Goal: Task Accomplishment & Management: Manage account settings

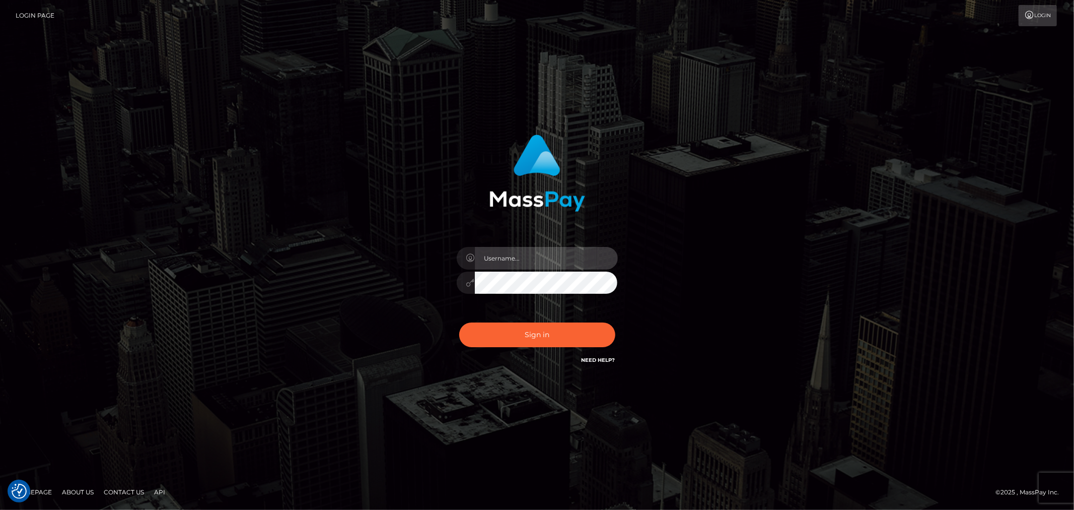
click at [573, 259] on input "text" at bounding box center [546, 258] width 143 height 23
type input "[PERSON_NAME].xcite"
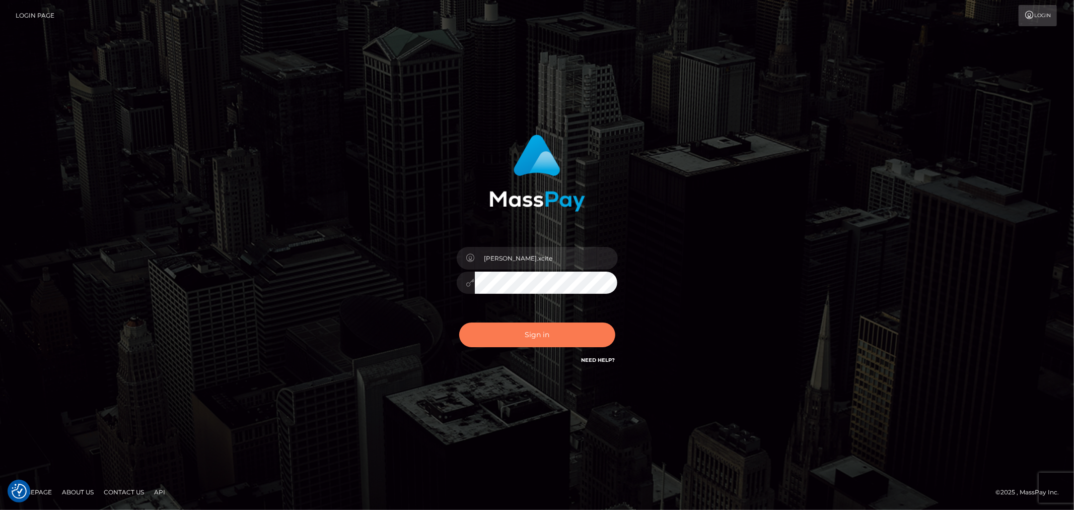
click at [542, 338] on button "Sign in" at bounding box center [537, 334] width 156 height 25
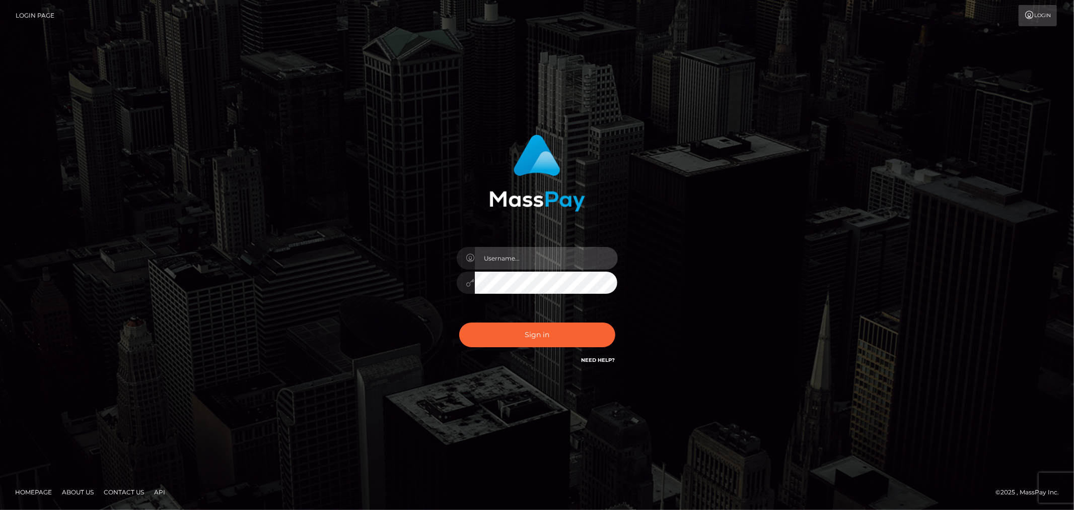
click at [556, 261] on input "text" at bounding box center [546, 258] width 143 height 23
type input "[PERSON_NAME].xcite"
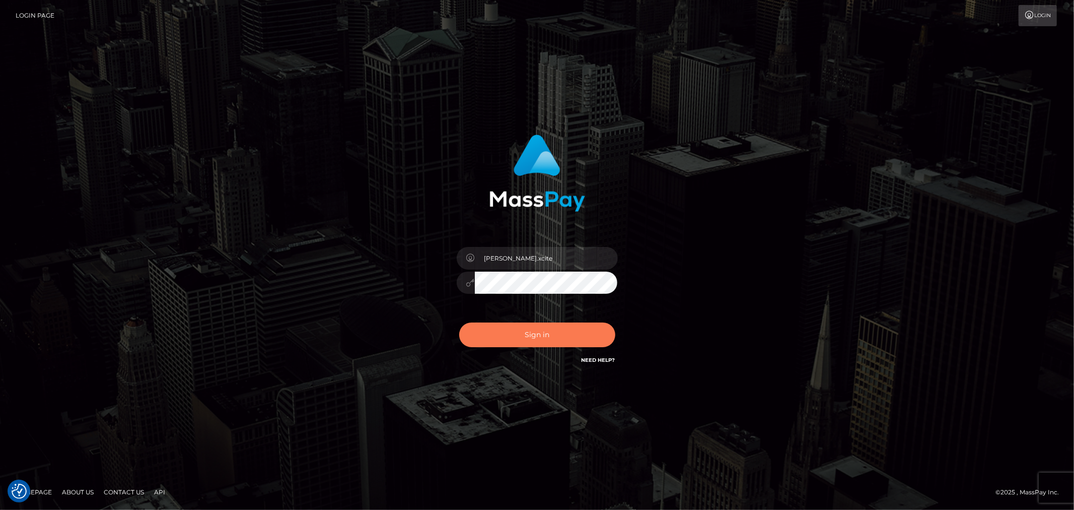
click at [557, 335] on button "Sign in" at bounding box center [537, 334] width 156 height 25
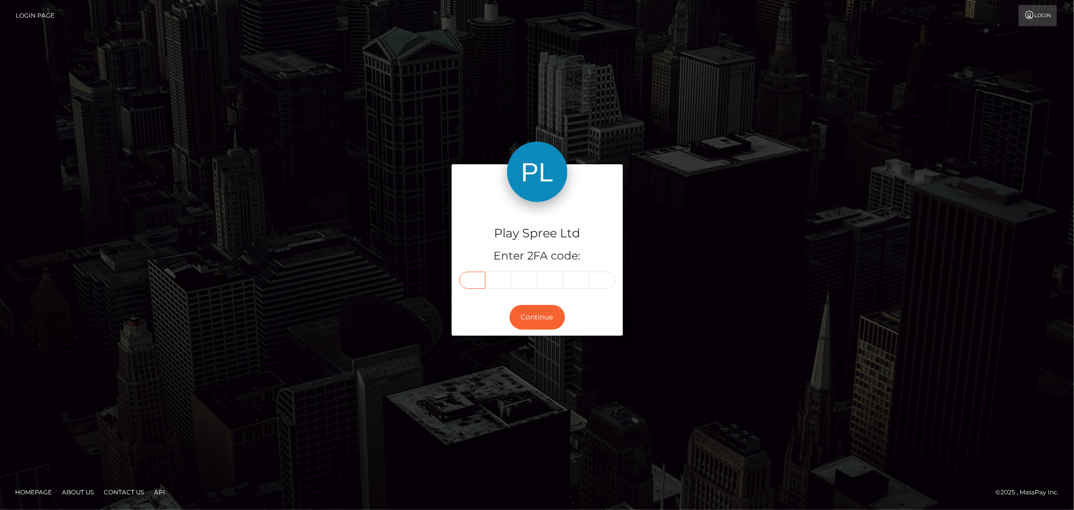
click at [475, 277] on input "text" at bounding box center [472, 279] width 26 height 17
type input "0"
type input "3"
type input "0"
type input "4"
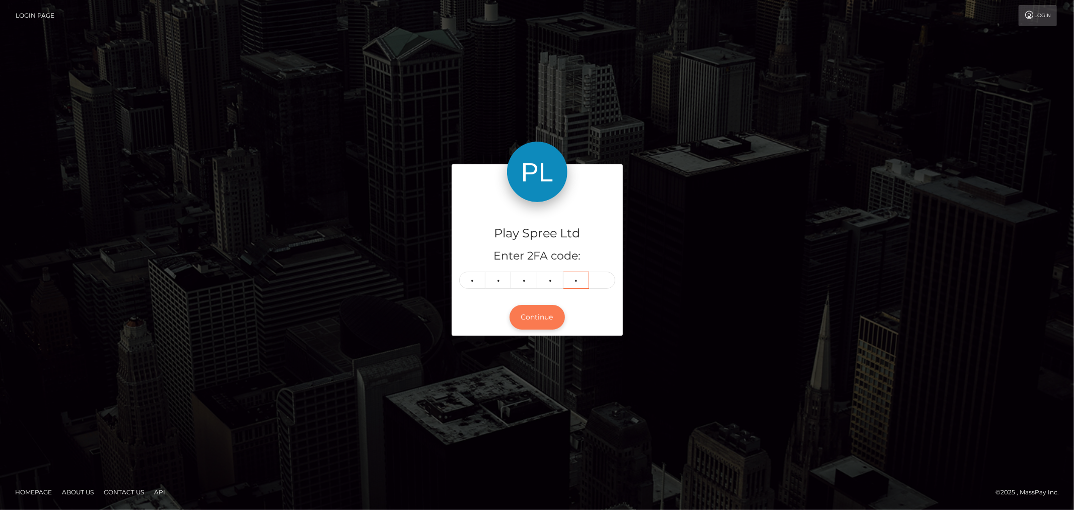
type input "5"
type input "6"
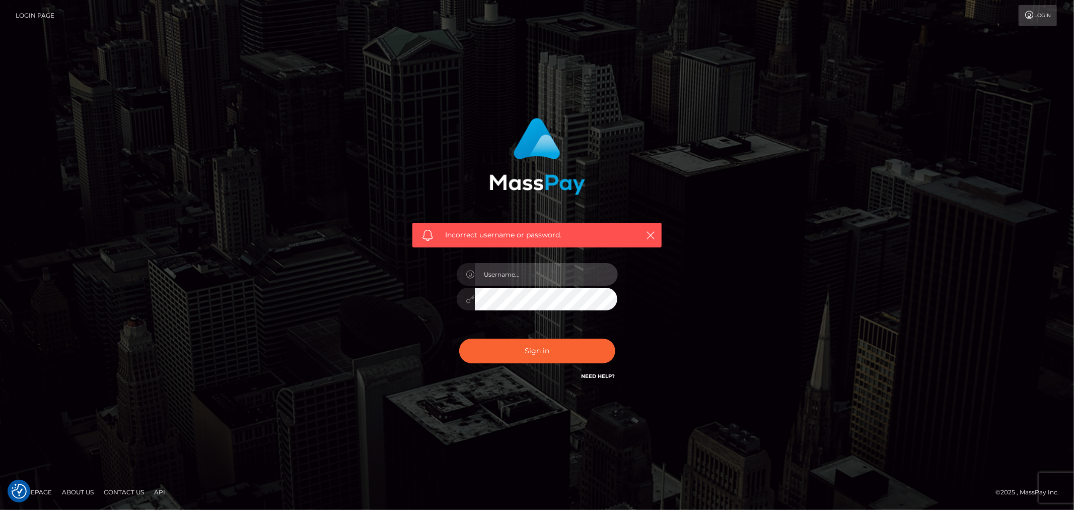
click at [557, 280] on input "text" at bounding box center [546, 274] width 143 height 23
type input "Raymundo.xcite"
click at [652, 234] on icon "button" at bounding box center [651, 235] width 10 height 10
click at [578, 351] on button "Sign in" at bounding box center [537, 350] width 156 height 25
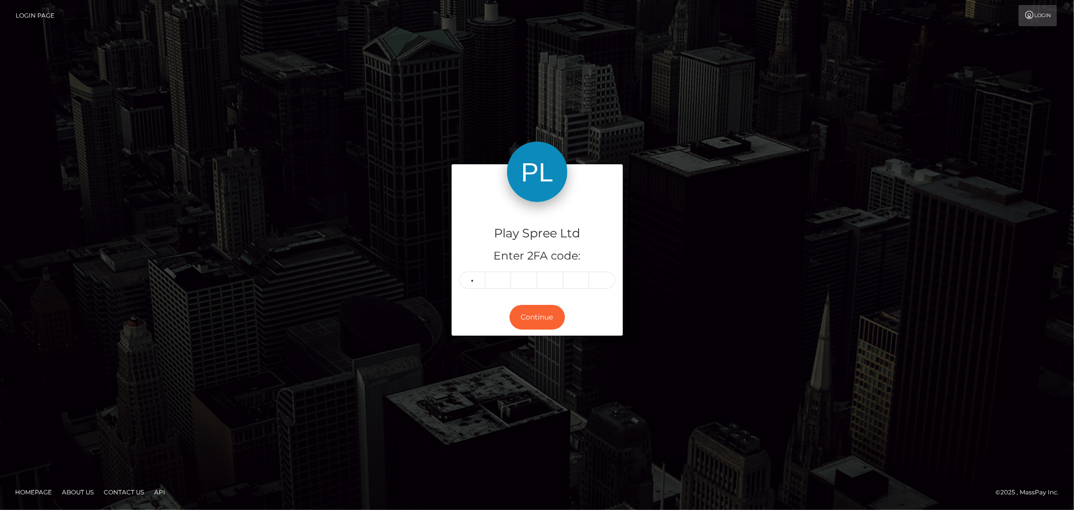
type input "7"
type input "8"
type input "3"
type input "6"
type input "9"
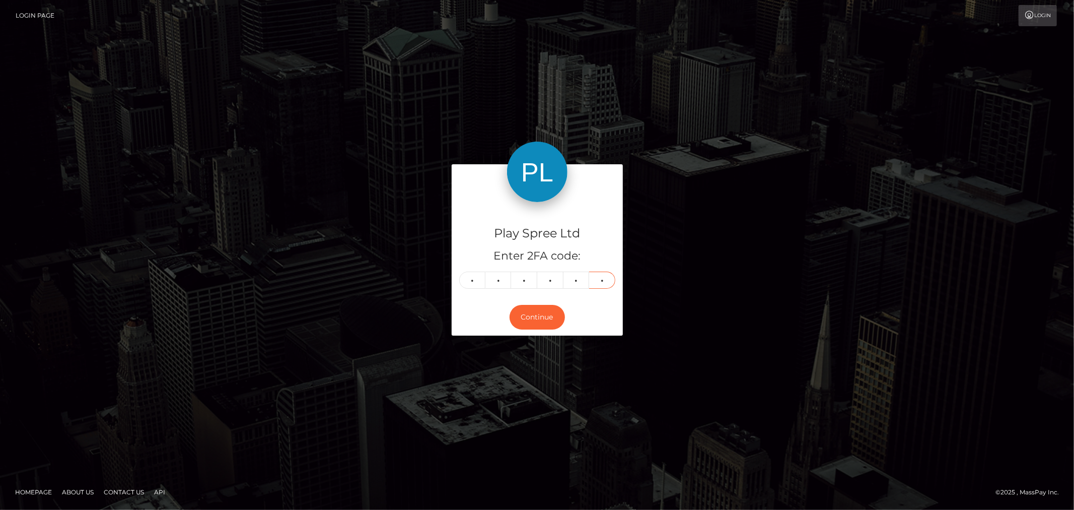
type input "9"
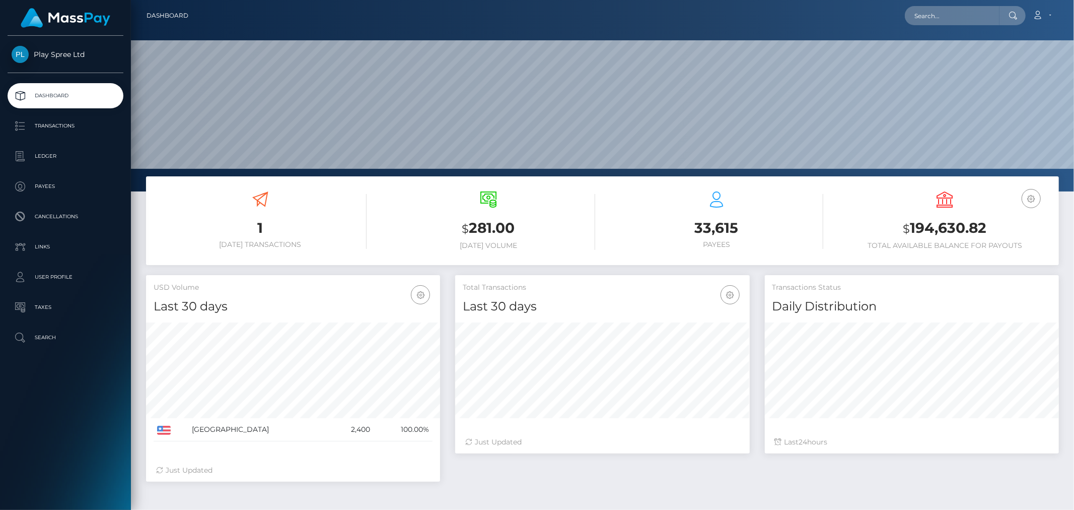
scroll to position [178, 294]
click at [952, 233] on h3 "$ 194,630.82" at bounding box center [945, 228] width 213 height 21
copy div "$ 194,630.82"
